Goal: Information Seeking & Learning: Find specific page/section

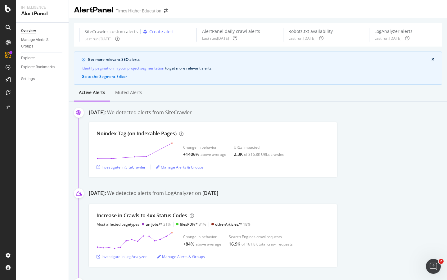
scroll to position [42, 0]
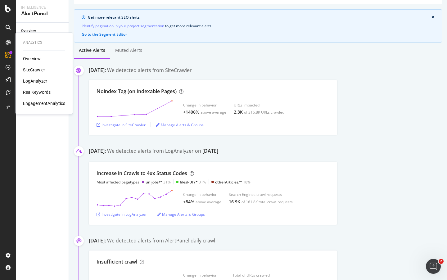
click at [29, 70] on div "SiteCrawler" at bounding box center [34, 70] width 22 height 6
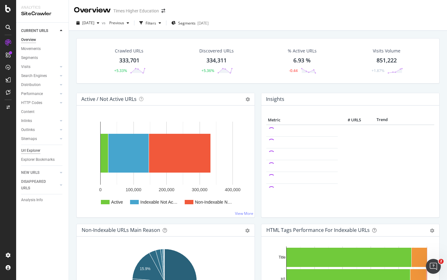
click at [33, 151] on div "Url Explorer" at bounding box center [30, 150] width 19 height 7
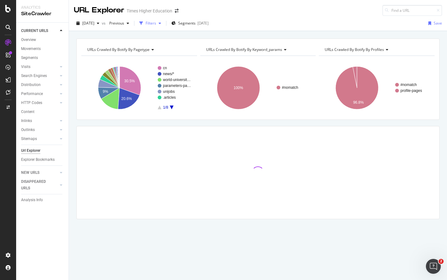
click at [156, 22] on div "Filters" at bounding box center [151, 22] width 11 height 5
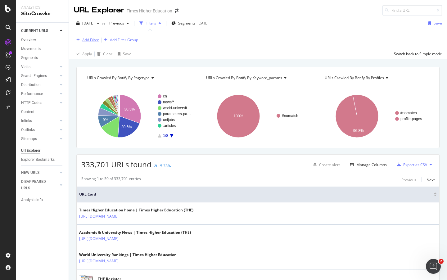
click at [85, 39] on div "Add Filter" at bounding box center [90, 39] width 16 height 5
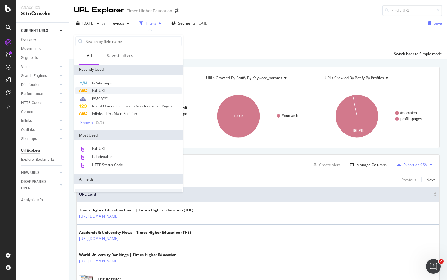
click at [94, 93] on div "Full URL" at bounding box center [128, 90] width 106 height 7
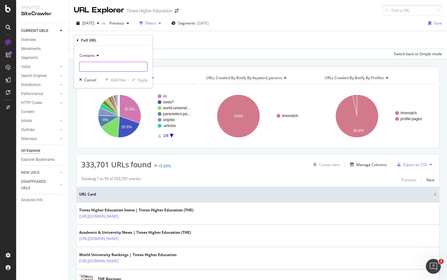
click at [86, 66] on input "text" at bounding box center [113, 67] width 68 height 10
paste input "Original Url [URL][DOMAIN_NAME][PERSON_NAME]"
type input "Original Url [URL][DOMAIN_NAME][PERSON_NAME]"
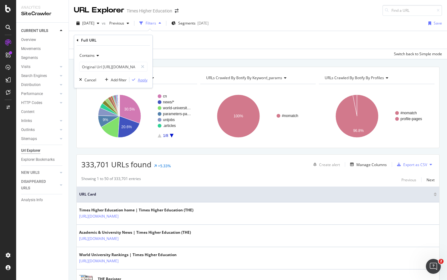
click at [142, 79] on div "Apply" at bounding box center [143, 79] width 10 height 5
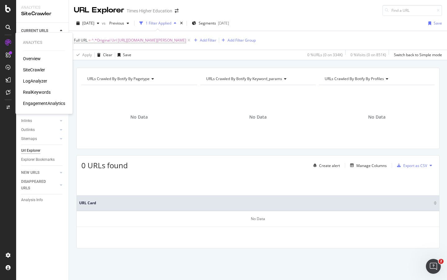
click at [37, 80] on div "LogAnalyzer" at bounding box center [35, 81] width 24 height 6
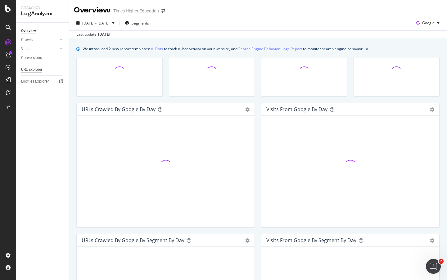
click at [28, 68] on div "URL Explorer" at bounding box center [31, 69] width 21 height 7
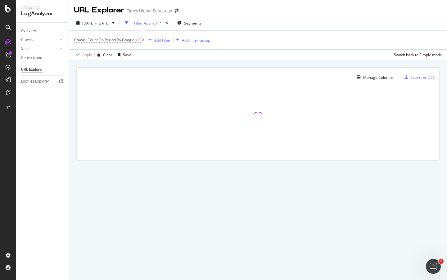
click at [143, 40] on icon at bounding box center [143, 40] width 5 height 6
click at [91, 41] on div "Add Filter" at bounding box center [90, 39] width 16 height 5
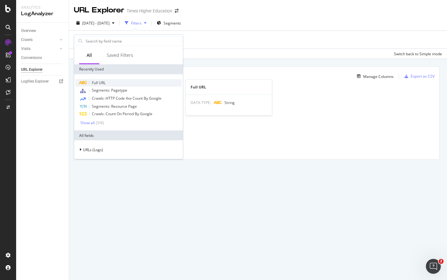
click at [92, 83] on span "Full URL" at bounding box center [99, 82] width 14 height 5
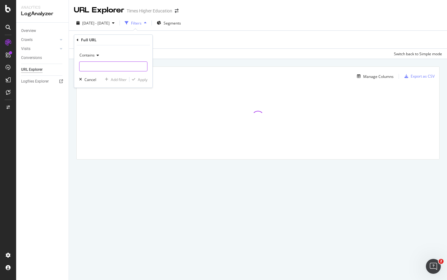
click at [87, 67] on input "text" at bounding box center [113, 66] width 68 height 10
paste input "Original Url [URL][DOMAIN_NAME][PERSON_NAME]"
type input "Original Url [URL][DOMAIN_NAME][PERSON_NAME]"
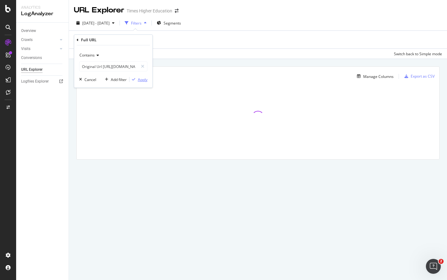
click at [143, 78] on div "Apply" at bounding box center [143, 79] width 10 height 5
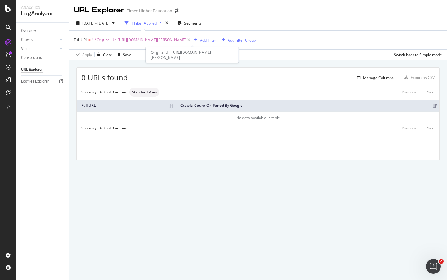
click at [149, 40] on span "^.*Original Url [URL][DOMAIN_NAME][PERSON_NAME]" at bounding box center [139, 40] width 95 height 9
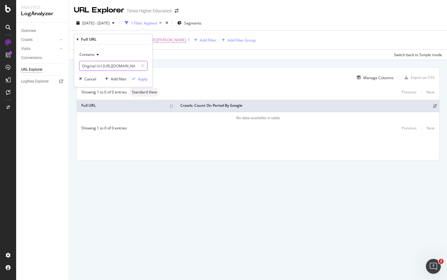
drag, startPoint x: 103, startPoint y: 67, endPoint x: 85, endPoint y: 67, distance: 18.0
click at [85, 67] on input "Original Url [URL][DOMAIN_NAME][PERSON_NAME]" at bounding box center [108, 66] width 59 height 10
drag, startPoint x: 102, startPoint y: 66, endPoint x: 86, endPoint y: 66, distance: 15.8
click at [87, 66] on input "Original Url [URL][DOMAIN_NAME][PERSON_NAME]" at bounding box center [108, 66] width 59 height 10
type input "[URL][DOMAIN_NAME][PERSON_NAME]"
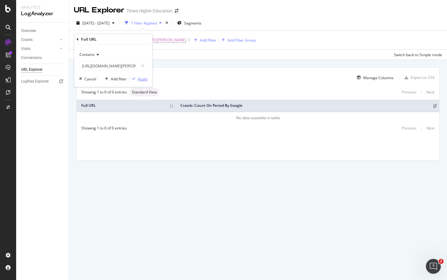
click at [140, 79] on div "Apply" at bounding box center [143, 78] width 10 height 5
